Goal: Transaction & Acquisition: Book appointment/travel/reservation

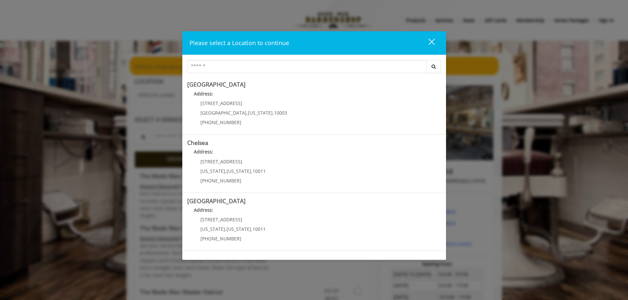
click at [430, 40] on div "close" at bounding box center [427, 43] width 13 height 10
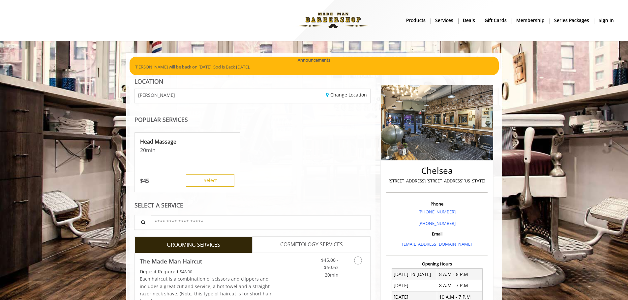
click at [610, 23] on b "sign in" at bounding box center [606, 20] width 15 height 7
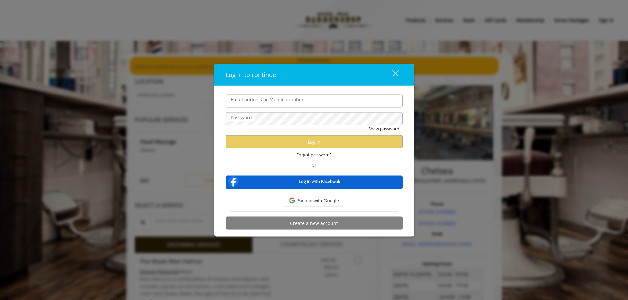
type input "**********"
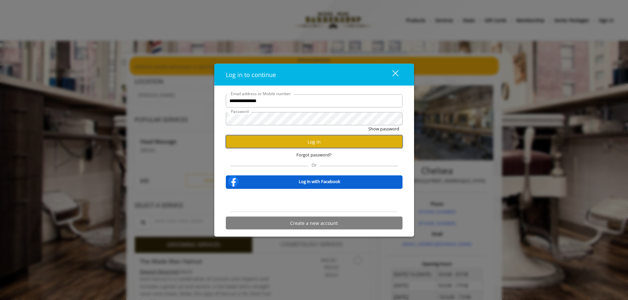
click at [271, 147] on button "Log in" at bounding box center [314, 141] width 177 height 13
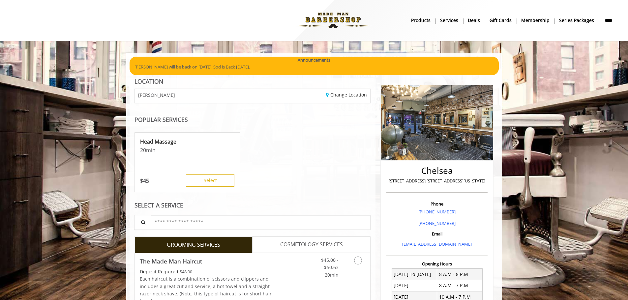
click at [218, 95] on div "CHELSEA" at bounding box center [191, 96] width 123 height 14
click at [350, 97] on link "Change Location" at bounding box center [346, 95] width 41 height 6
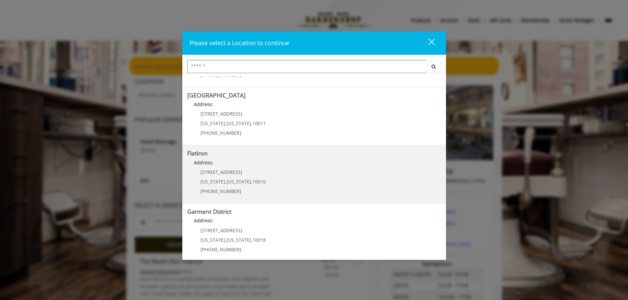
scroll to position [111, 0]
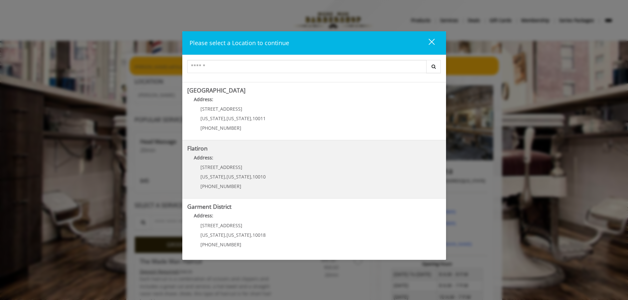
click at [215, 170] on span "10 E 23rd St" at bounding box center [221, 167] width 42 height 6
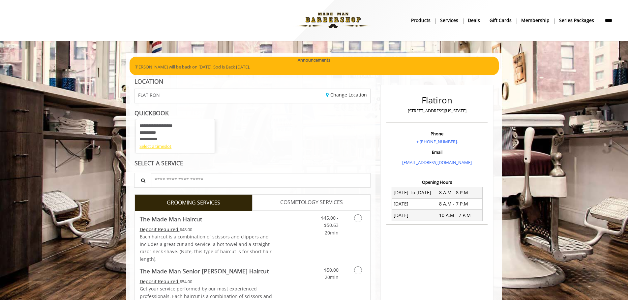
click at [165, 147] on div "Select a timeslot" at bounding box center [175, 146] width 72 height 7
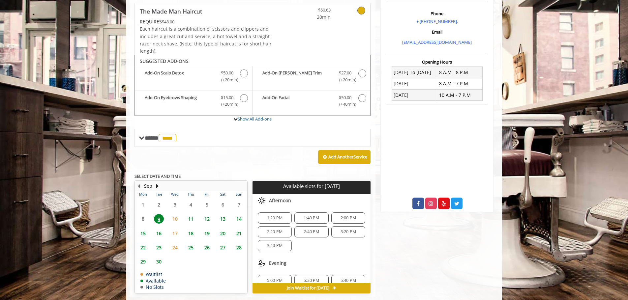
scroll to position [134, 0]
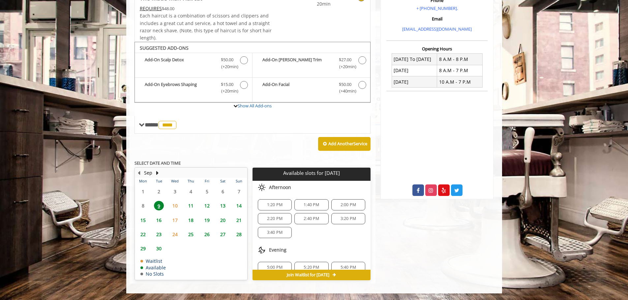
click at [208, 207] on span "12" at bounding box center [207, 206] width 10 height 10
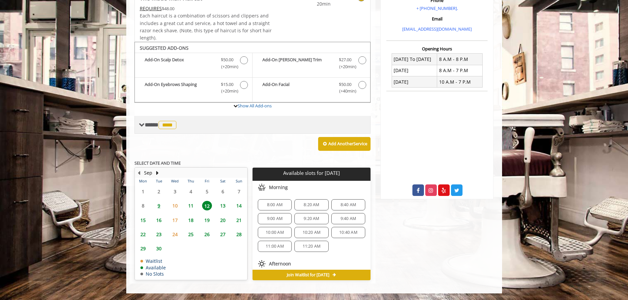
click at [167, 124] on span "****" at bounding box center [168, 125] width 18 height 8
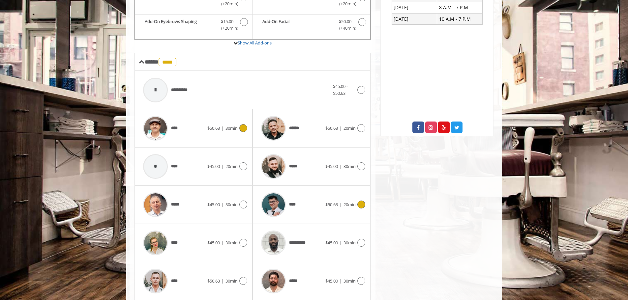
scroll to position [199, 0]
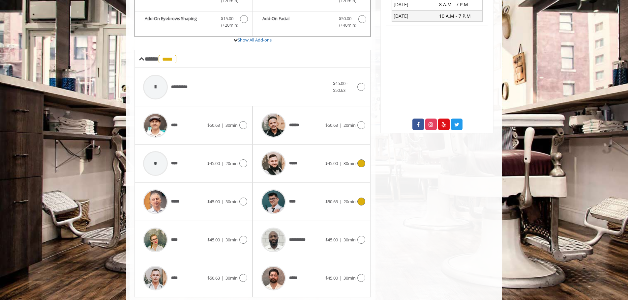
click at [360, 165] on icon at bounding box center [361, 164] width 8 height 8
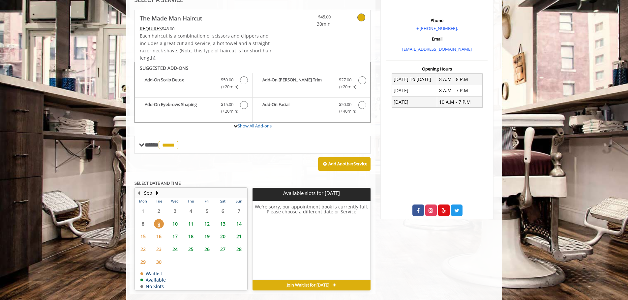
scroll to position [124, 0]
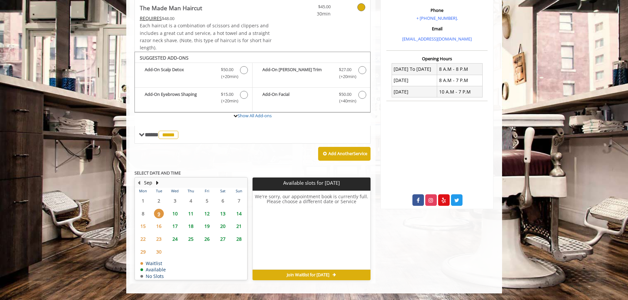
click at [207, 213] on span "12" at bounding box center [207, 214] width 10 height 10
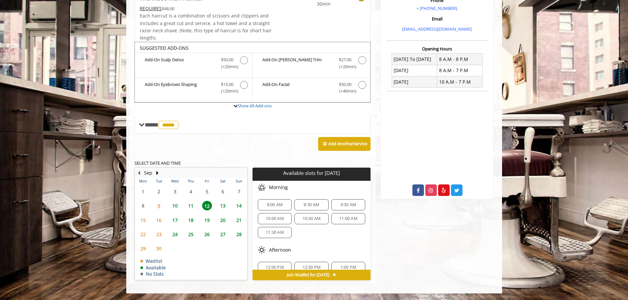
click at [339, 219] on span "11:00 AM" at bounding box center [348, 218] width 18 height 5
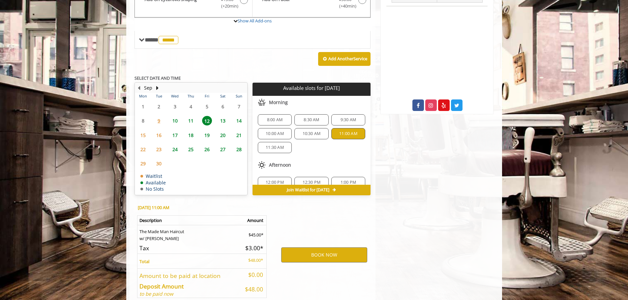
scroll to position [253, 0]
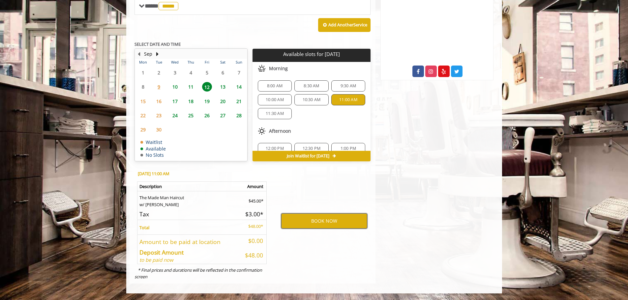
click at [320, 222] on button "BOOK NOW" at bounding box center [324, 221] width 86 height 15
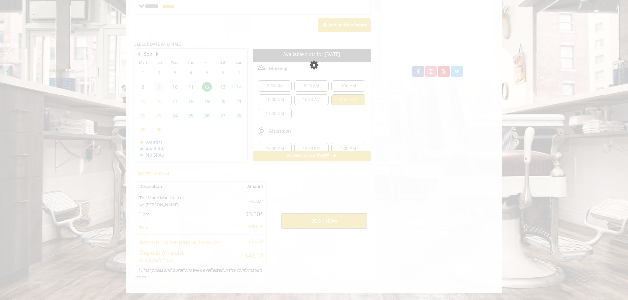
scroll to position [0, 0]
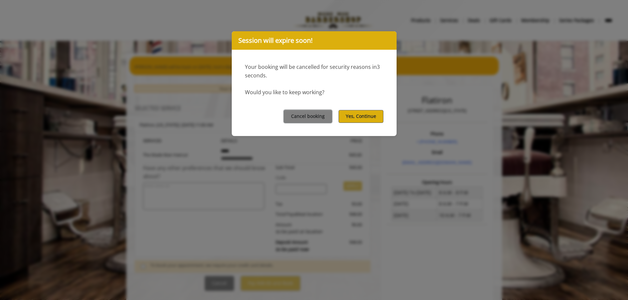
click at [352, 116] on button "Yes, Continue" at bounding box center [361, 116] width 45 height 13
click at [359, 115] on button "Yes, Continue" at bounding box center [361, 116] width 45 height 13
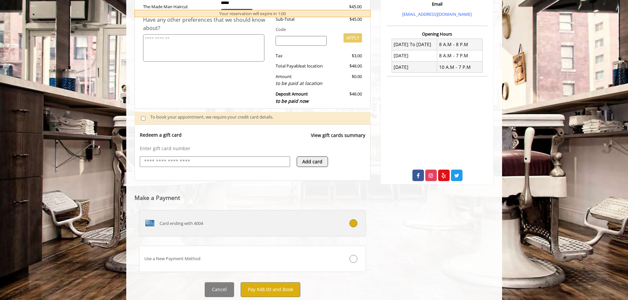
scroll to position [168, 0]
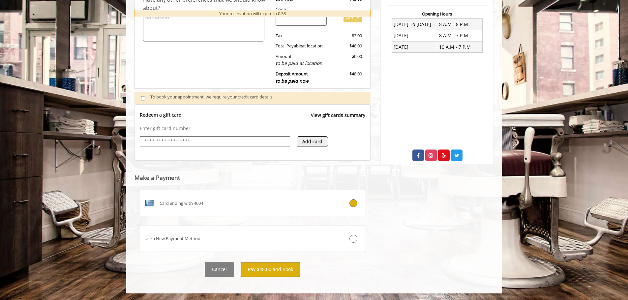
click at [354, 116] on link "View gift cards summary" at bounding box center [338, 119] width 54 height 14
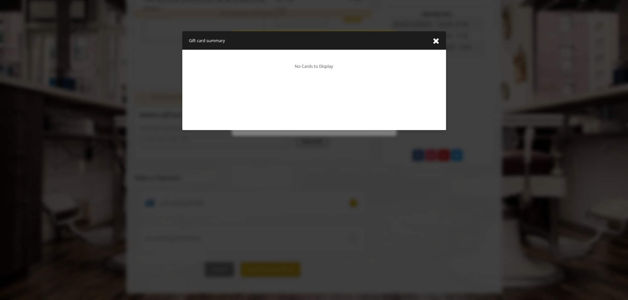
click at [433, 40] on icon "close gift card summary dialog" at bounding box center [436, 41] width 7 height 8
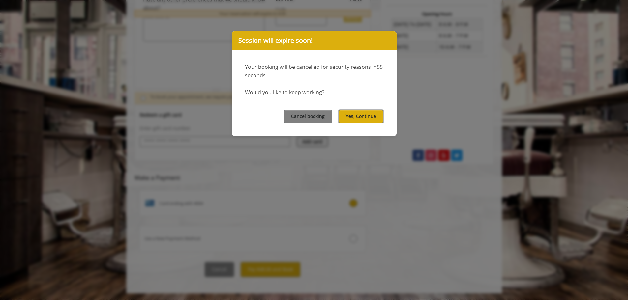
drag, startPoint x: 364, startPoint y: 113, endPoint x: 366, endPoint y: 118, distance: 5.1
click at [364, 113] on button "Yes, Continue" at bounding box center [361, 116] width 45 height 13
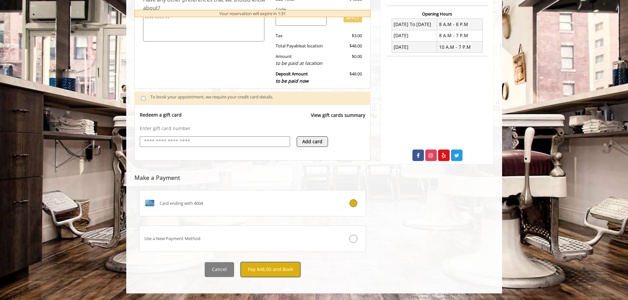
click at [271, 270] on button "Pay $48.00 and Book" at bounding box center [271, 269] width 60 height 15
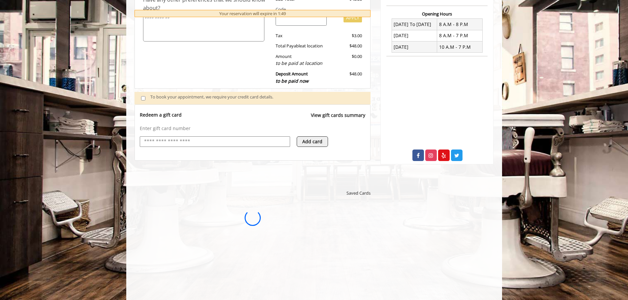
scroll to position [0, 0]
